Goal: Contribute content: Add original content to the website for others to see

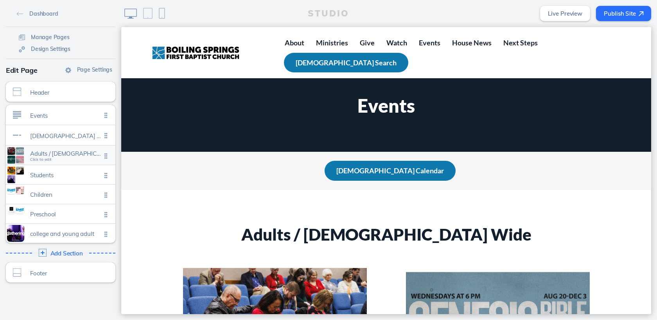
click at [38, 160] on span "Click to edit" at bounding box center [41, 159] width 22 height 5
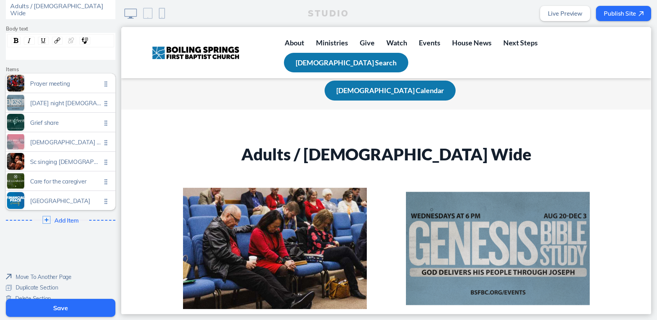
scroll to position [103, 0]
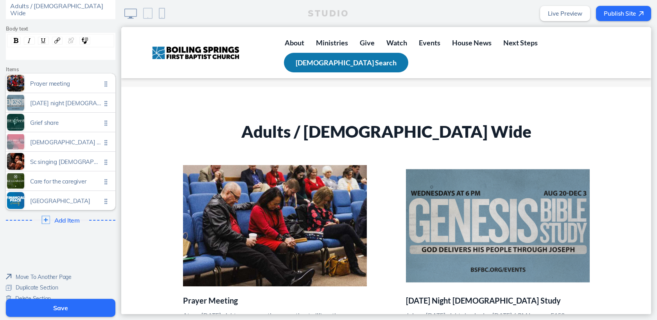
click at [45, 216] on img at bounding box center [46, 220] width 8 height 8
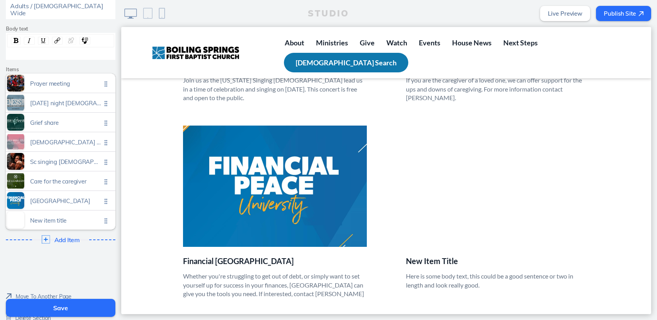
scroll to position [774, 0]
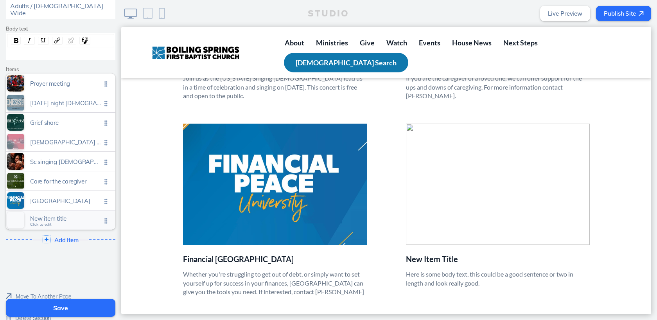
click at [45, 222] on span "Click to edit" at bounding box center [41, 224] width 22 height 5
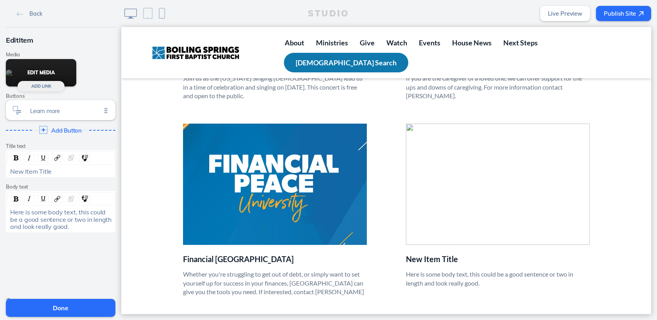
click at [49, 70] on button "Edit Media" at bounding box center [41, 72] width 70 height 27
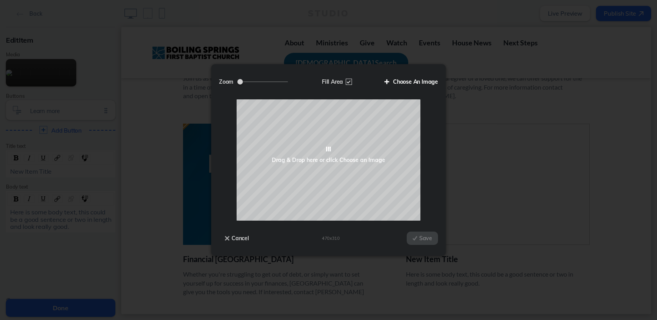
click at [410, 85] on label "Choose An Image" at bounding box center [408, 81] width 59 height 13
click at [0, 0] on input "Choose An Image" at bounding box center [0, 0] width 0 height 0
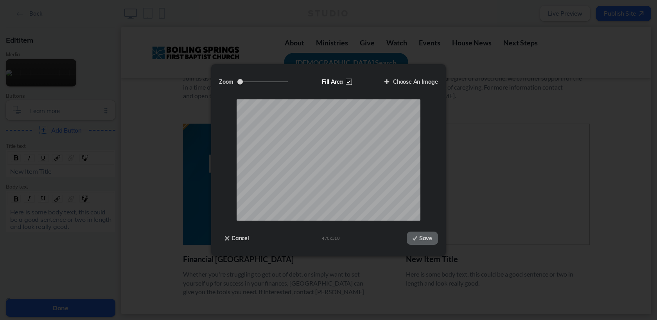
click at [349, 83] on label "Fill Area" at bounding box center [336, 81] width 40 height 13
click at [0, 0] on input "Fill Area" at bounding box center [0, 0] width 0 height 0
type input "0.87"
click at [258, 82] on input "Zoom" at bounding box center [263, 81] width 50 height 1
click at [424, 234] on button "Save" at bounding box center [422, 238] width 31 height 13
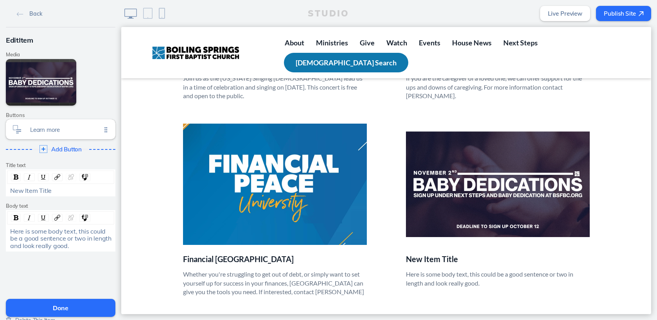
click at [413, 255] on h3 "New Item Title" at bounding box center [498, 259] width 184 height 9
click at [27, 191] on span "New Item Title" at bounding box center [30, 191] width 41 height 8
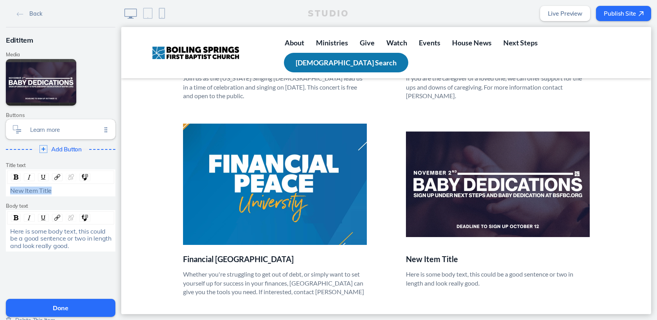
click at [27, 191] on span "New Item Title" at bounding box center [30, 191] width 41 height 8
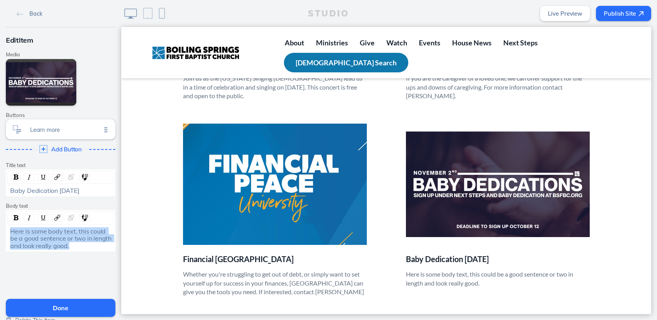
drag, startPoint x: 10, startPoint y: 231, endPoint x: 75, endPoint y: 243, distance: 65.6
click at [75, 243] on div "Here is some body text, this could be a good sentence or two in length and look…" at bounding box center [60, 239] width 101 height 22
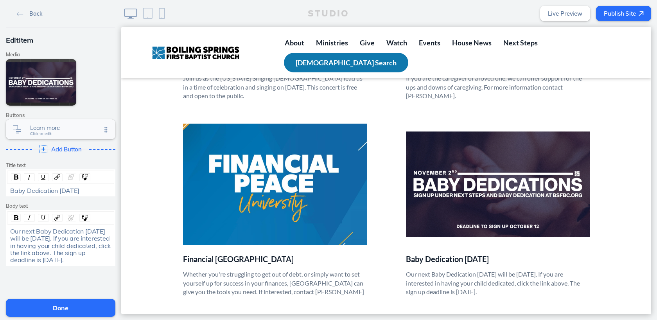
click at [46, 131] on span "Learn more" at bounding box center [65, 127] width 71 height 7
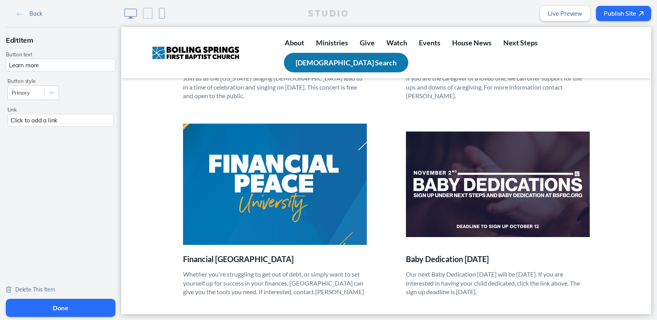
click at [27, 65] on input "Learn more" at bounding box center [61, 65] width 110 height 13
type input "r"
type input "R"
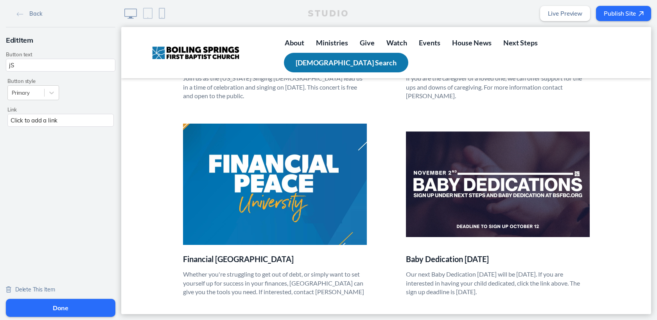
type input "j"
type input "Sign Up"
click at [40, 123] on div "Click to add a link" at bounding box center [60, 120] width 106 height 13
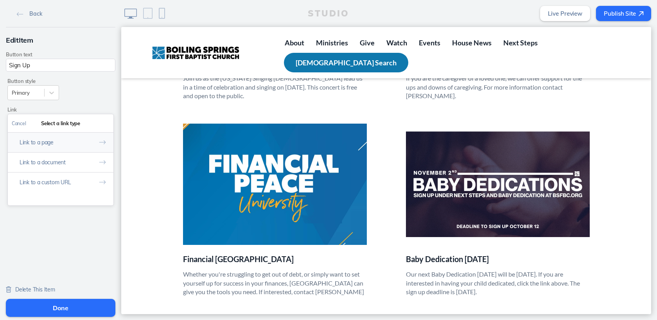
click at [45, 144] on button "Link to a page" at bounding box center [61, 142] width 106 height 20
click at [45, 173] on link "Baby Dedication" at bounding box center [60, 172] width 97 height 12
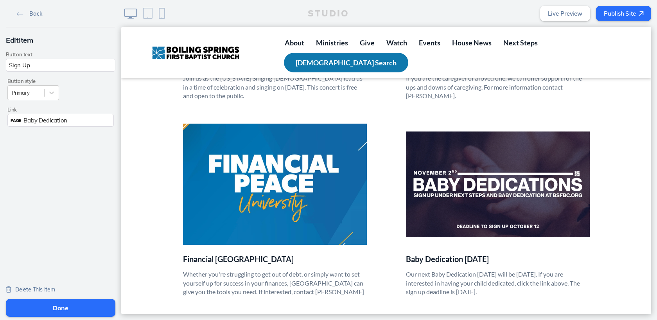
click at [75, 310] on button "Done" at bounding box center [61, 308] width 110 height 18
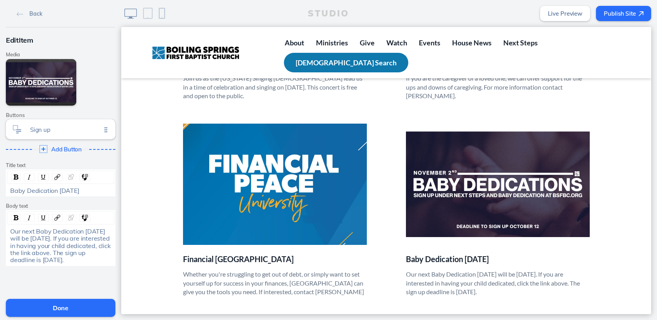
click at [72, 309] on button "Done" at bounding box center [61, 308] width 110 height 18
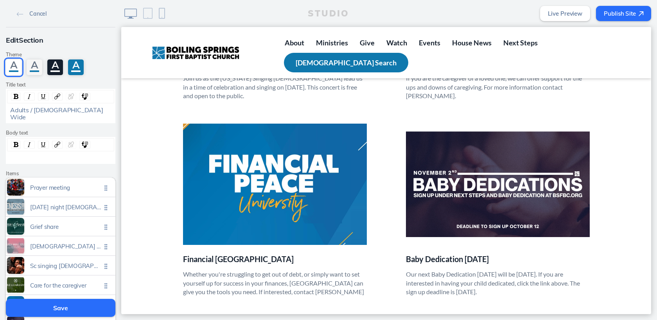
click at [72, 310] on button "Save" at bounding box center [61, 308] width 110 height 18
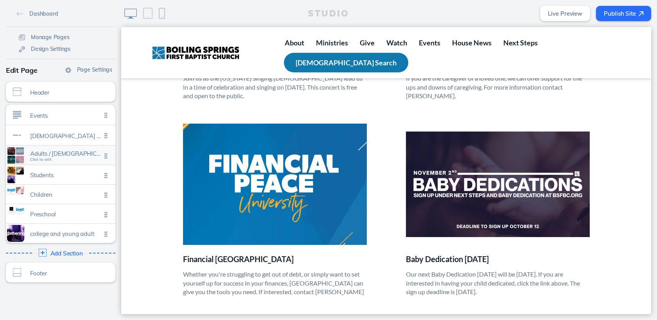
click at [40, 161] on span "Click to edit" at bounding box center [41, 159] width 22 height 5
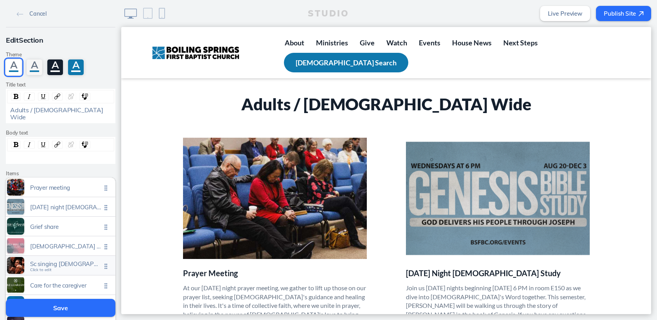
scroll to position [125, 0]
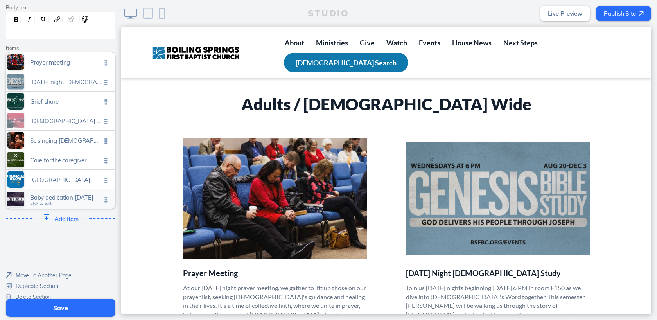
click at [49, 201] on span "Click to edit" at bounding box center [41, 203] width 22 height 5
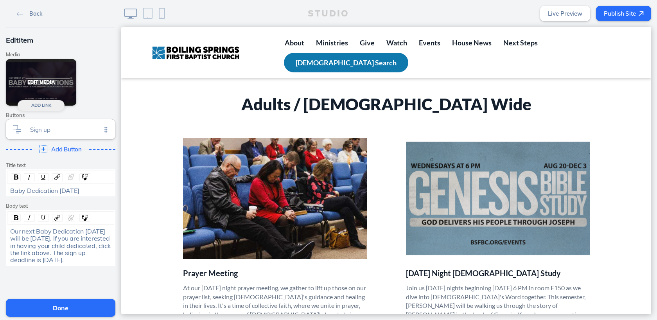
click at [53, 88] on button "Edit Media" at bounding box center [41, 82] width 70 height 47
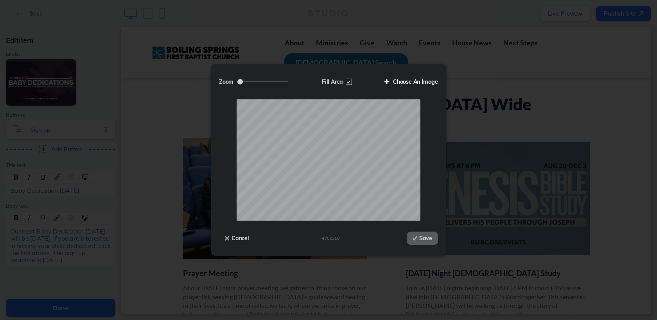
click at [416, 83] on label "Choose An Image" at bounding box center [408, 81] width 59 height 13
click at [0, 0] on input "Choose An Image" at bounding box center [0, 0] width 0 height 0
click at [349, 83] on label "Fill Area" at bounding box center [336, 81] width 40 height 13
click at [0, 0] on input "Fill Area" at bounding box center [0, 0] width 0 height 0
type input "0.89"
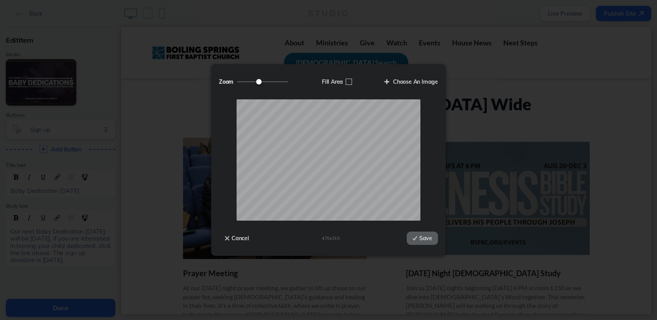
click at [259, 81] on input "Zoom" at bounding box center [263, 81] width 50 height 1
click at [423, 238] on button "Save" at bounding box center [422, 238] width 31 height 13
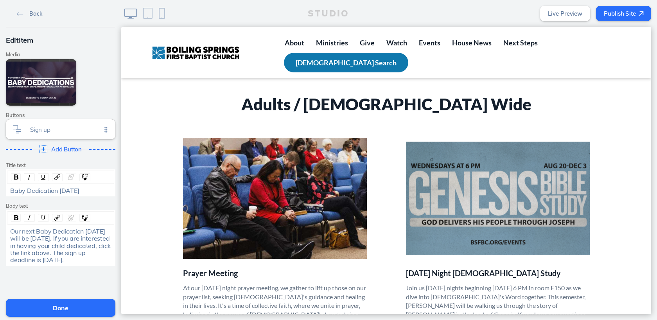
click at [64, 307] on button "Done" at bounding box center [61, 308] width 110 height 18
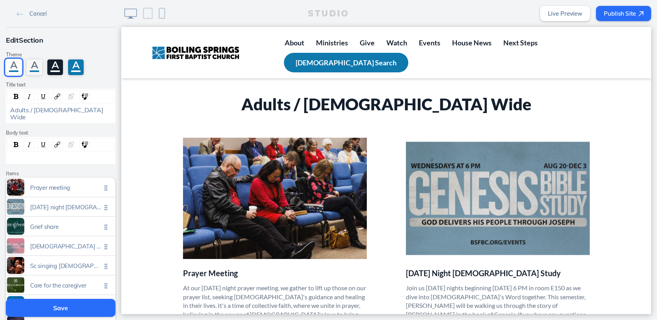
click at [74, 307] on button "Save" at bounding box center [61, 308] width 110 height 18
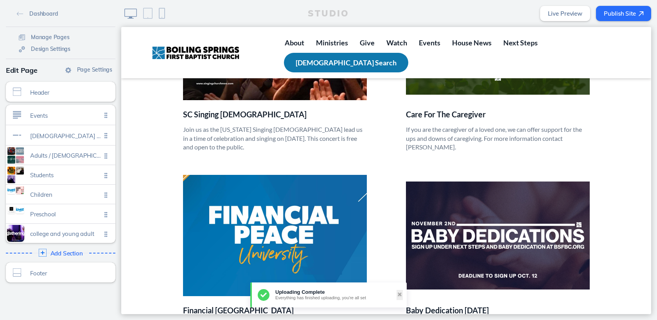
scroll to position [780, 0]
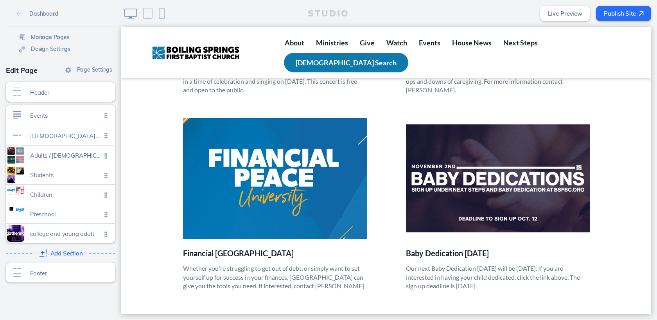
click at [627, 14] on button "Publish Site" at bounding box center [623, 13] width 55 height 15
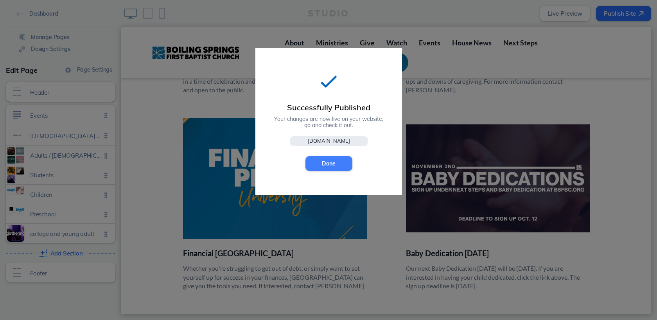
click at [336, 166] on button "Done" at bounding box center [329, 163] width 47 height 15
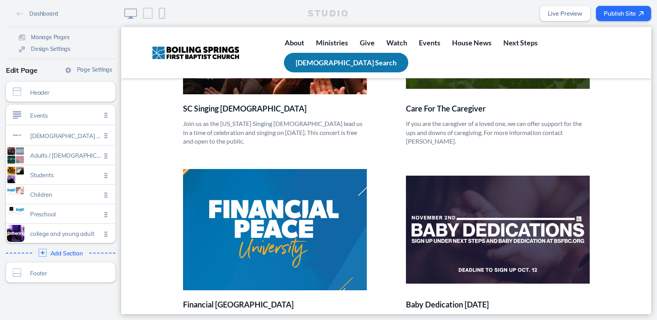
scroll to position [749, 0]
